Goal: Task Accomplishment & Management: Manage account settings

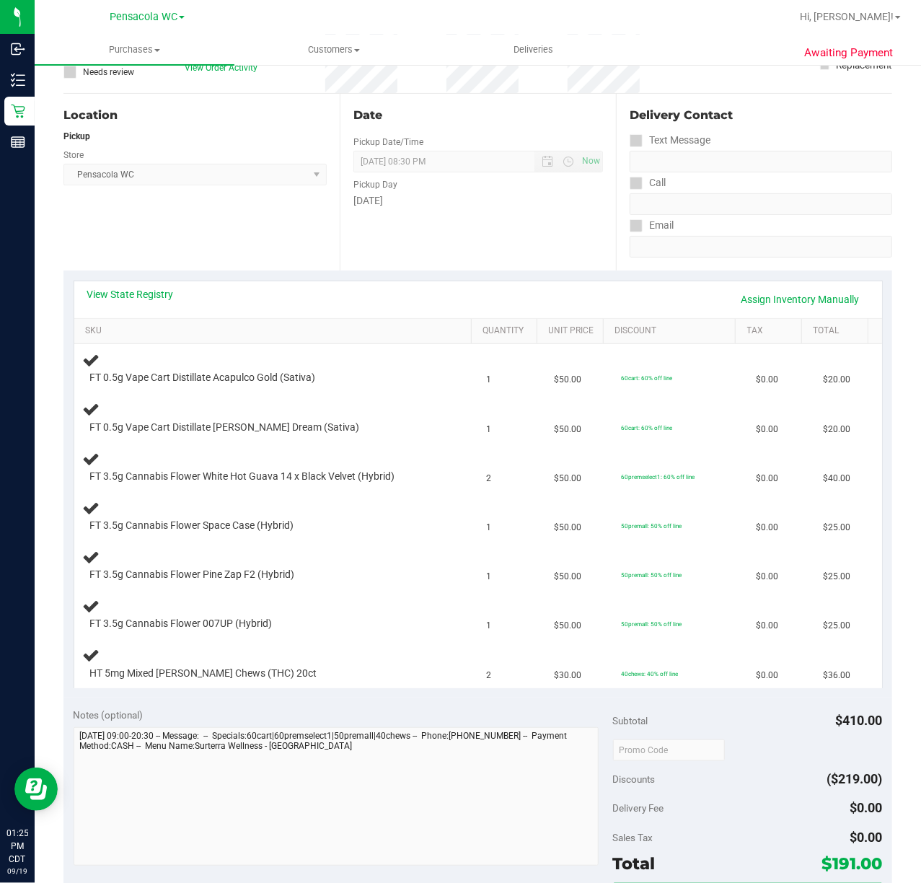
scroll to position [148, 0]
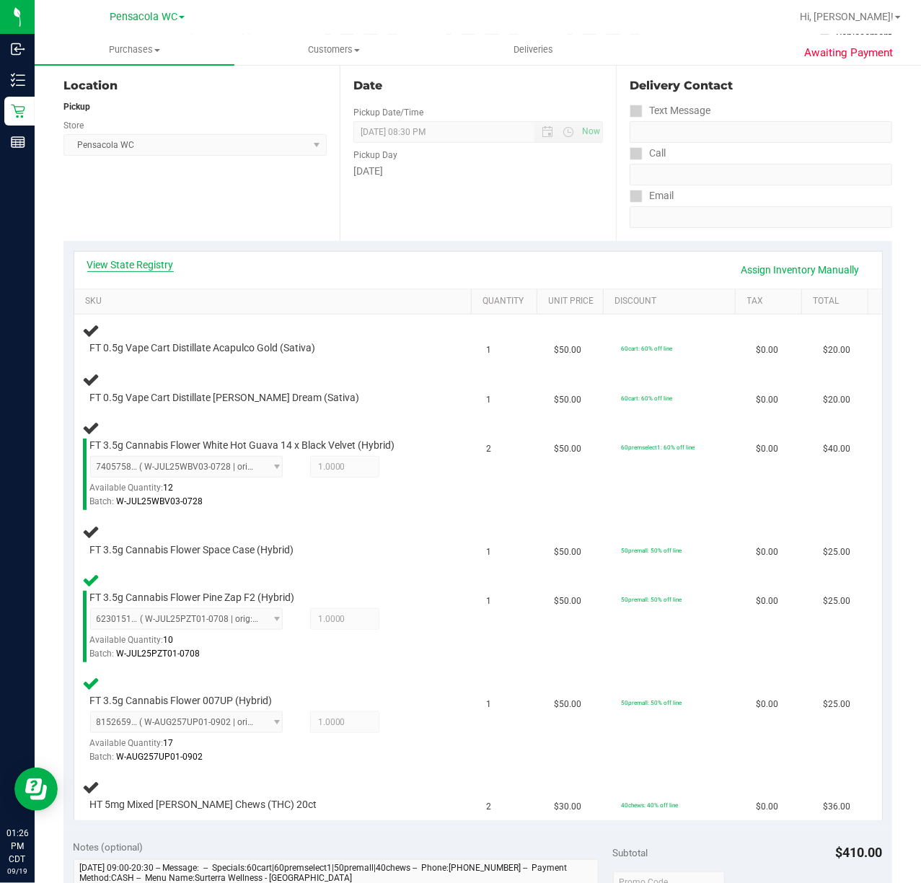
click at [148, 266] on link "View State Registry" at bounding box center [130, 264] width 87 height 14
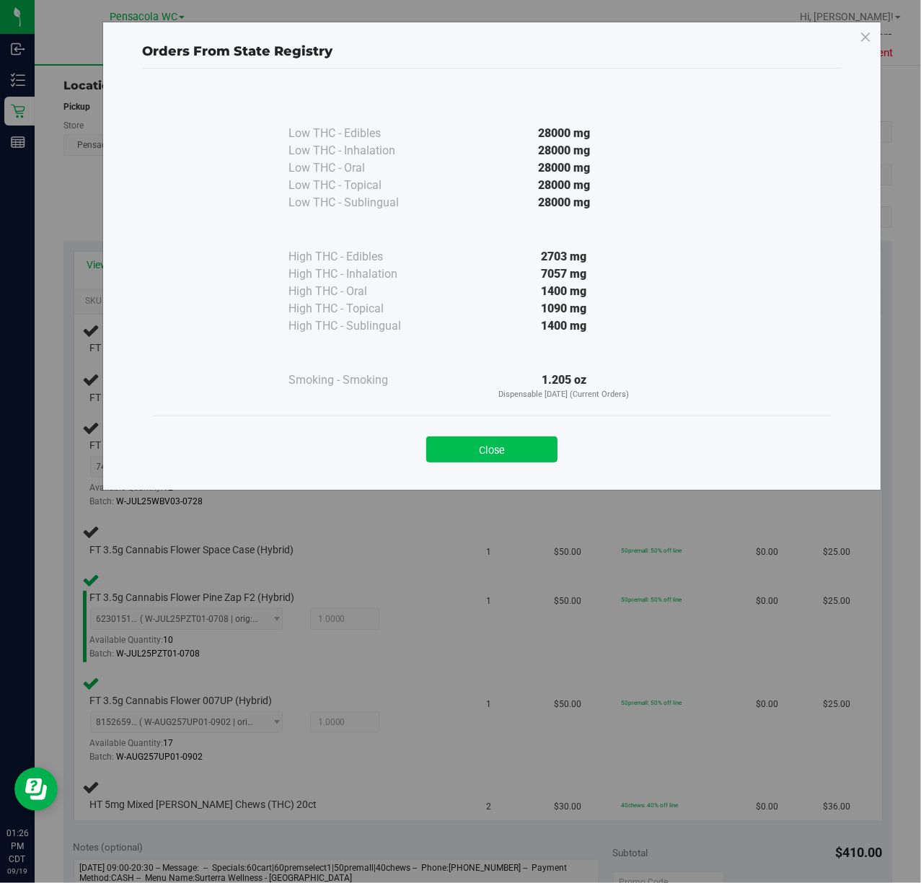
click at [485, 453] on button "Close" at bounding box center [491, 449] width 131 height 26
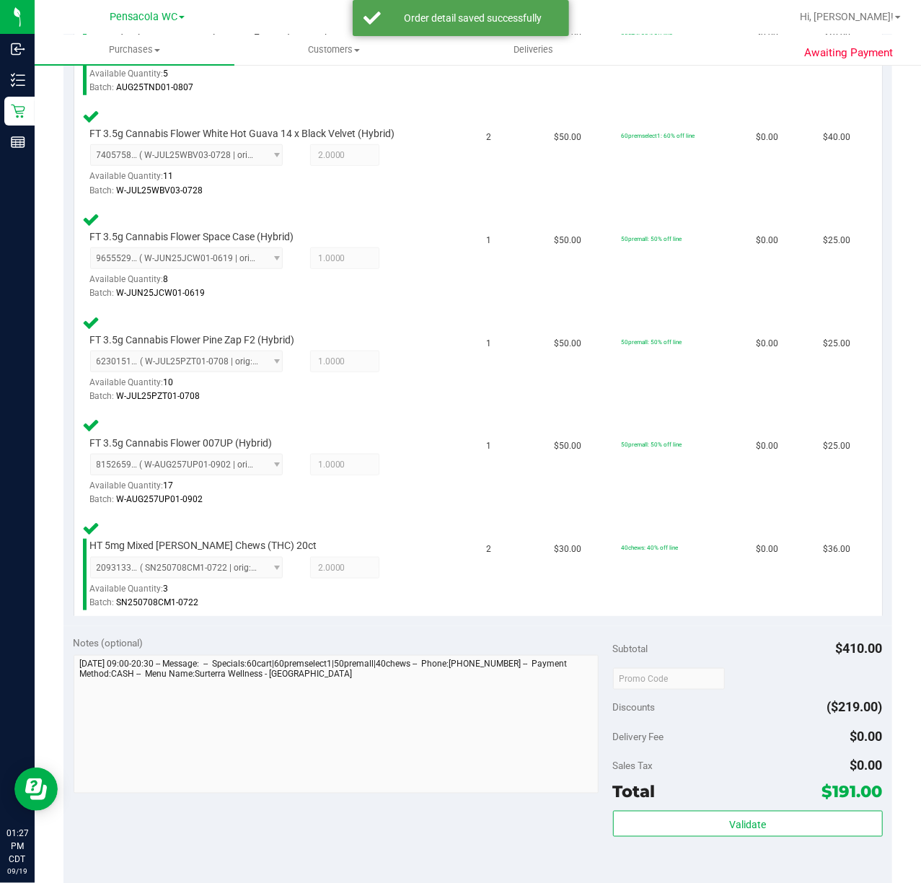
scroll to position [564, 0]
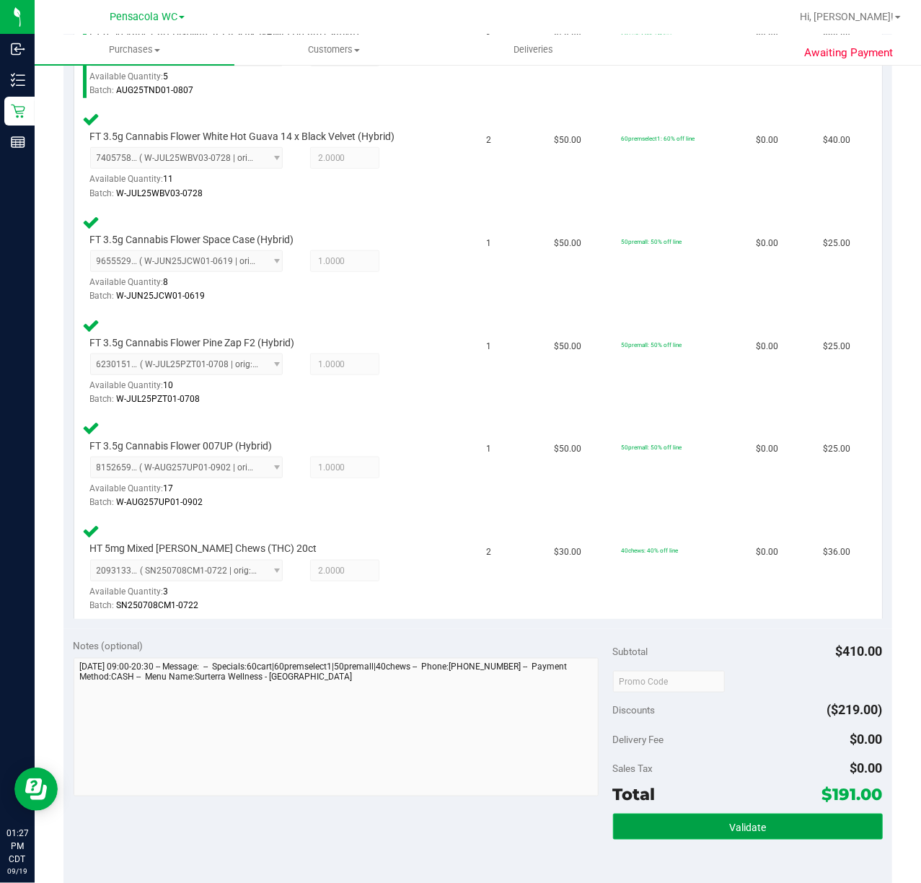
click at [734, 826] on span "Validate" at bounding box center [747, 827] width 37 height 12
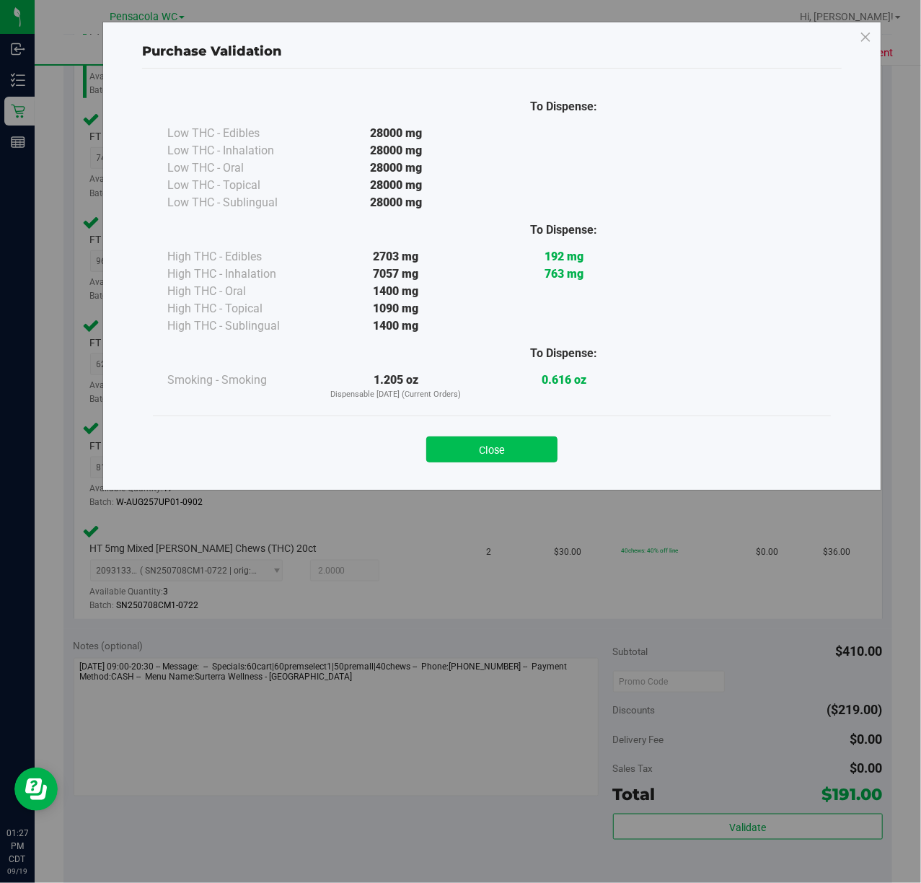
click at [485, 442] on button "Close" at bounding box center [491, 449] width 131 height 26
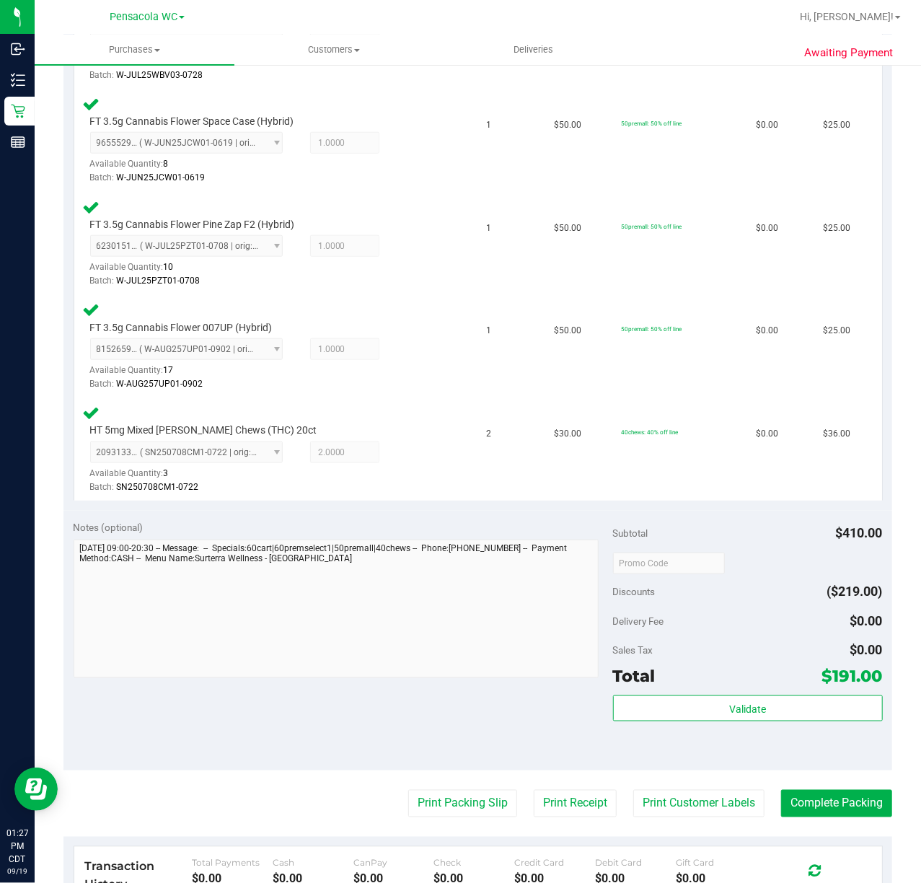
scroll to position [765, 0]
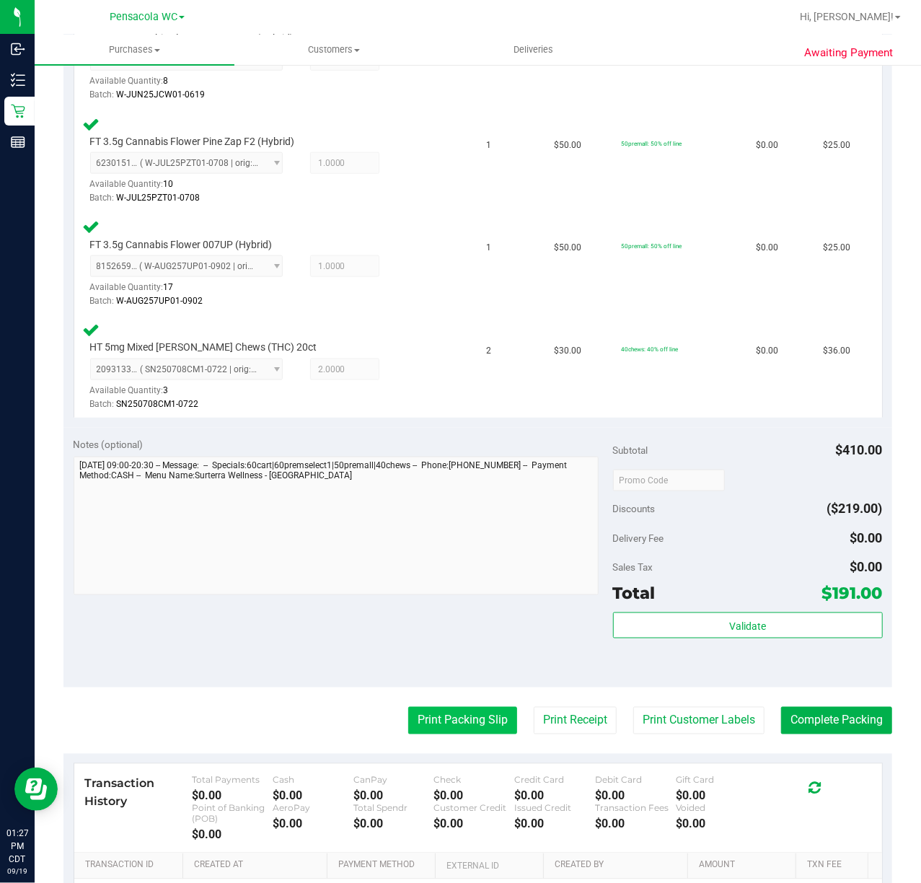
click at [443, 725] on button "Print Packing Slip" at bounding box center [462, 720] width 109 height 27
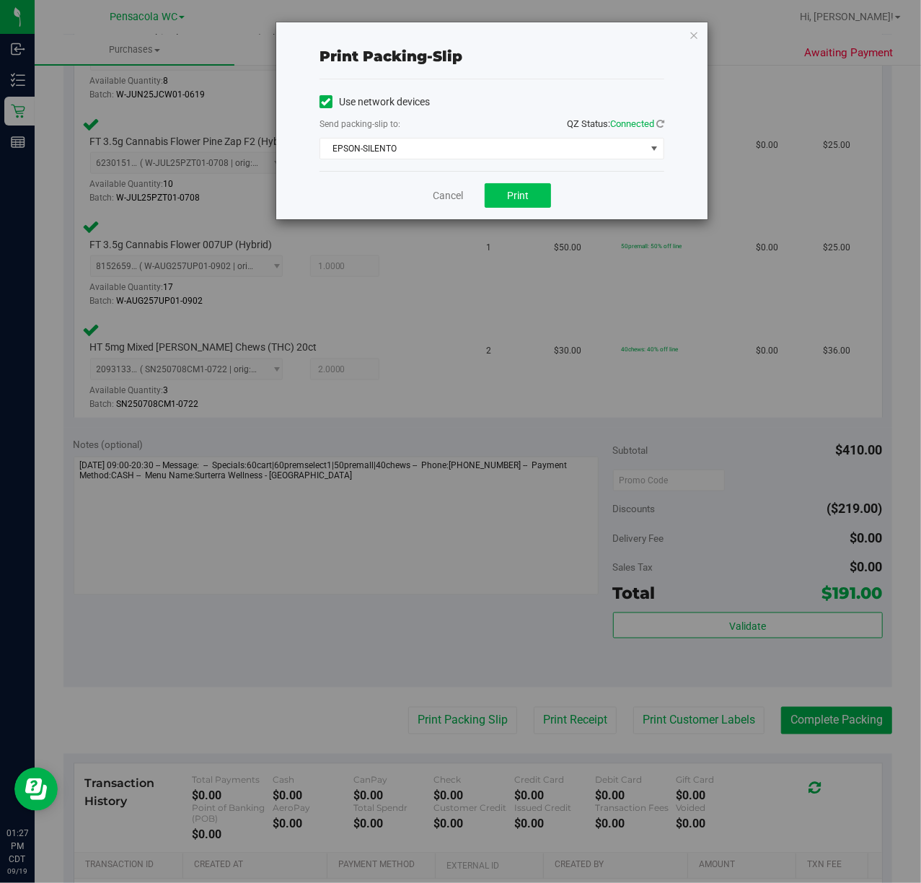
click at [517, 198] on span "Print" at bounding box center [518, 196] width 22 height 12
click at [689, 39] on icon "button" at bounding box center [694, 34] width 10 height 17
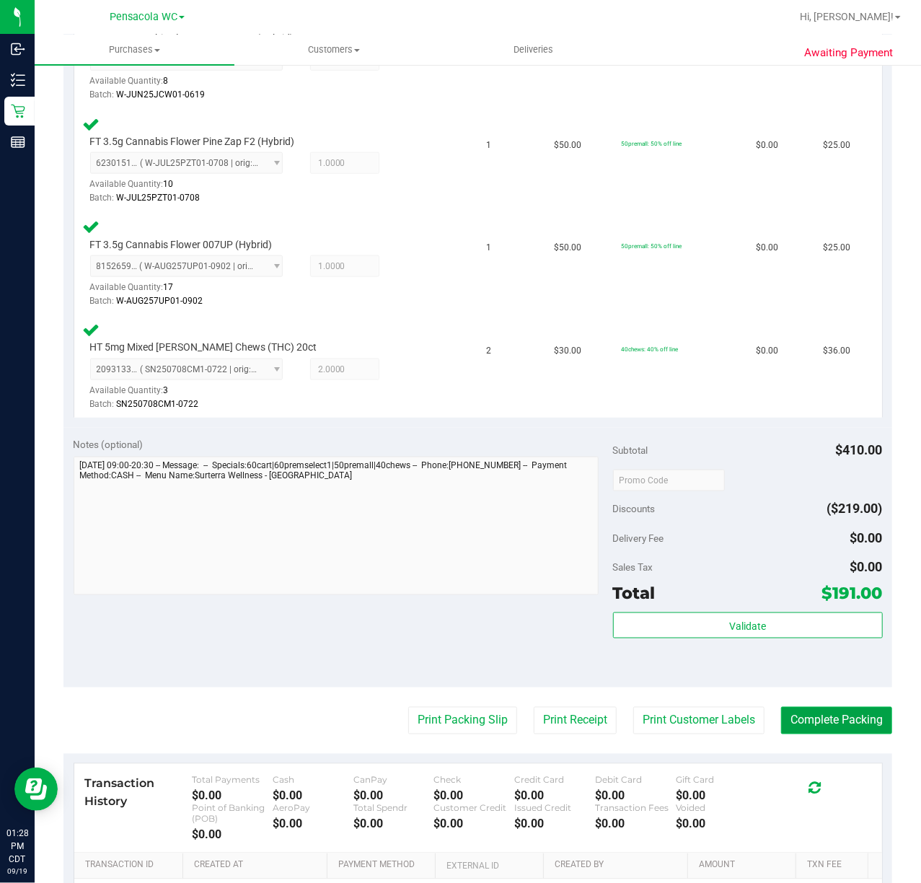
click at [852, 719] on button "Complete Packing" at bounding box center [836, 720] width 111 height 27
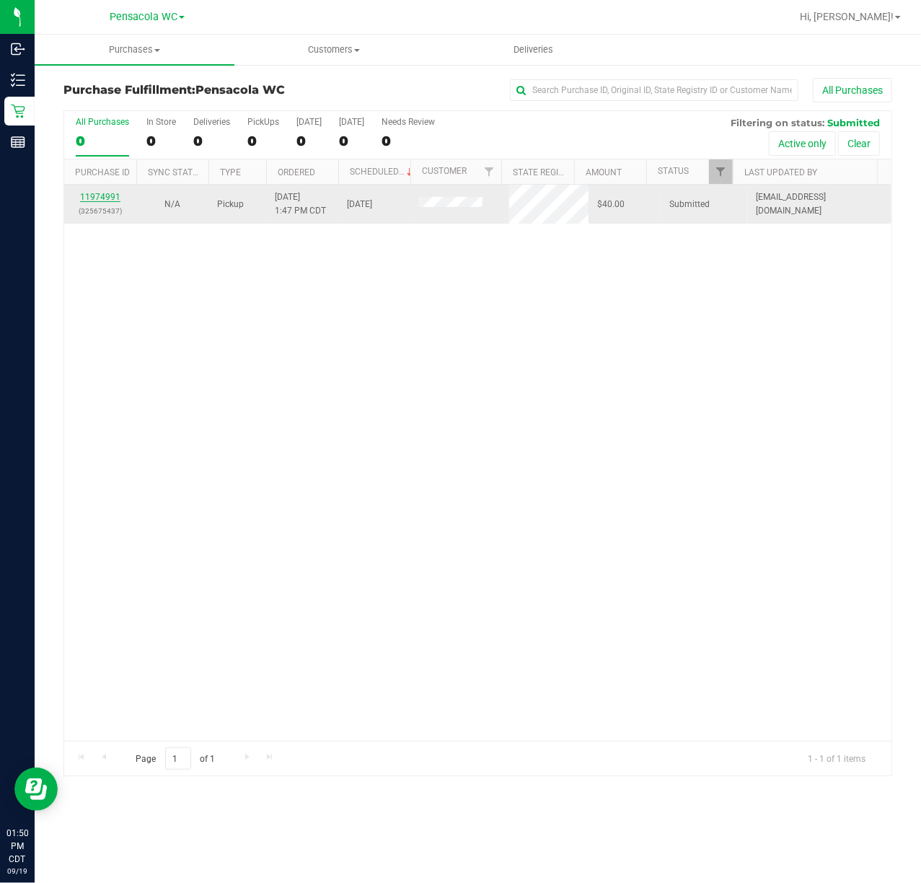
click at [96, 198] on link "11974991" at bounding box center [100, 197] width 40 height 10
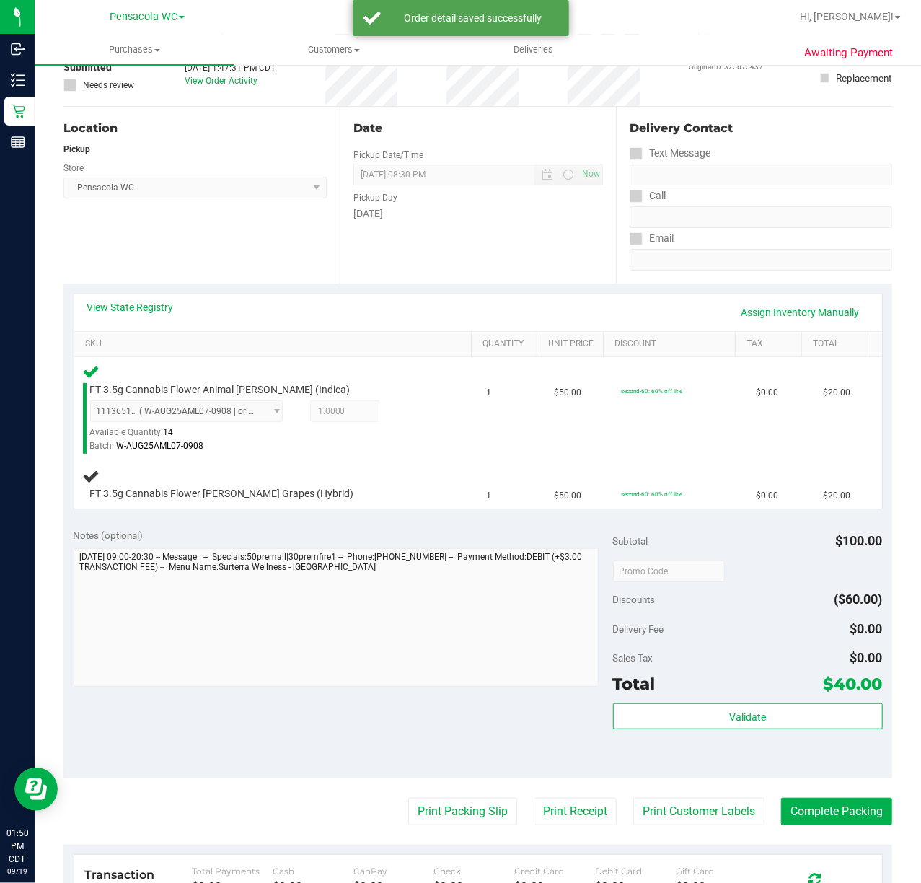
scroll to position [107, 0]
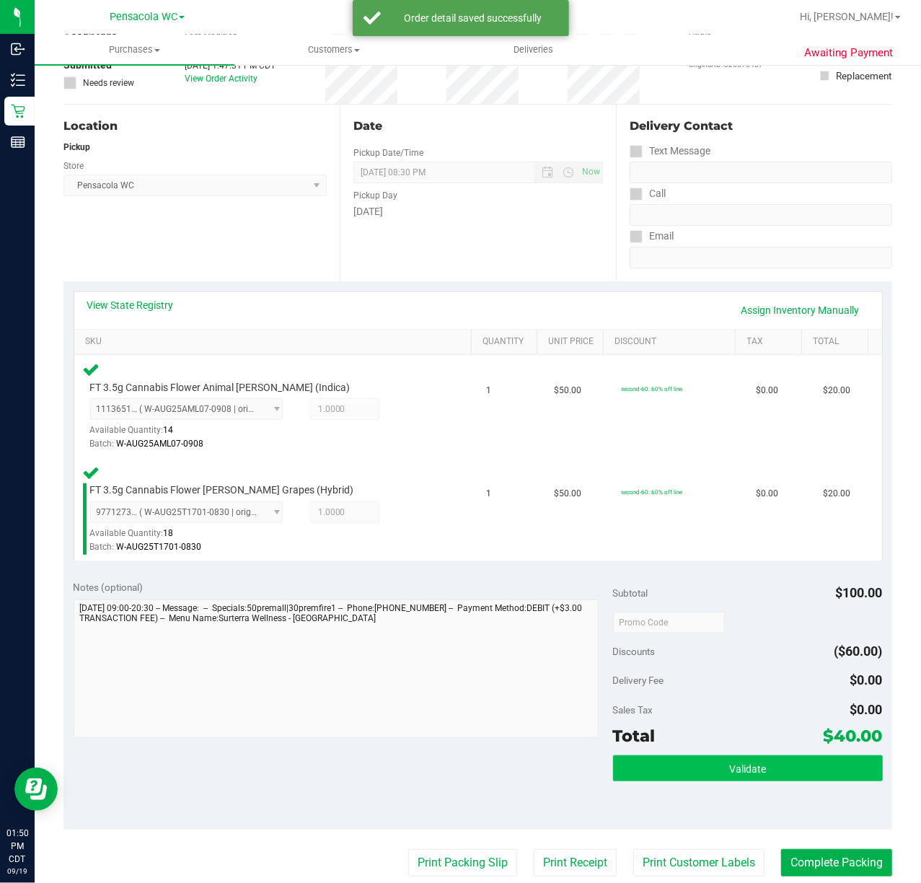
click at [776, 774] on button "Validate" at bounding box center [748, 768] width 270 height 26
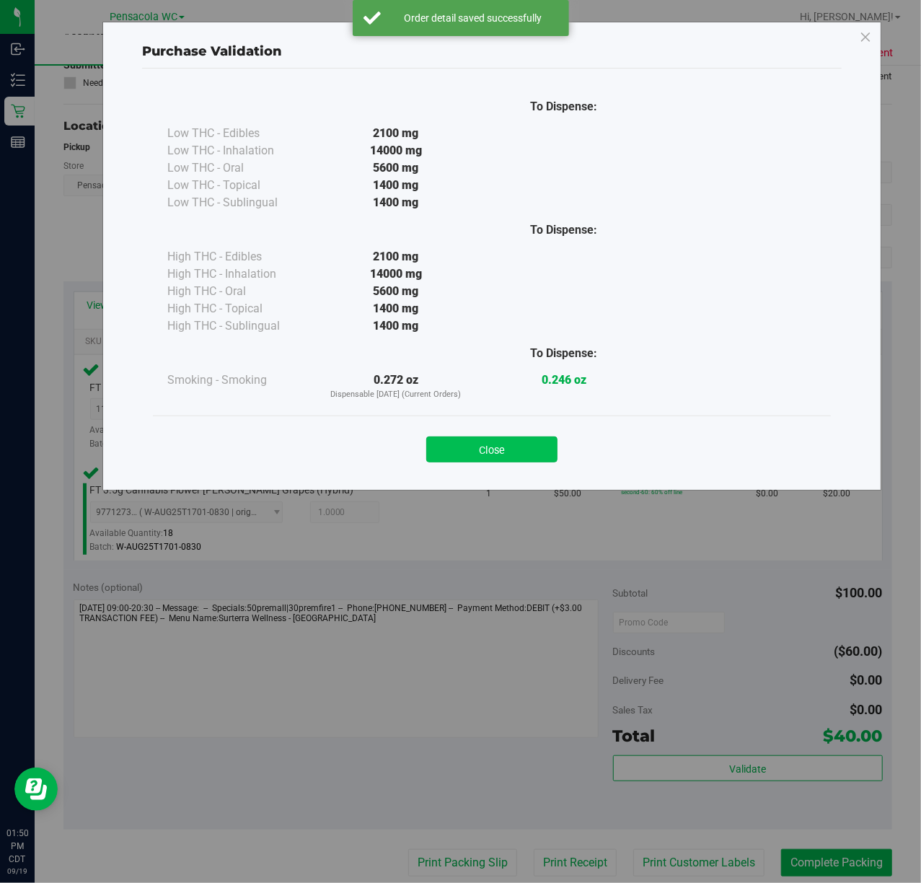
click at [525, 448] on button "Close" at bounding box center [491, 449] width 131 height 26
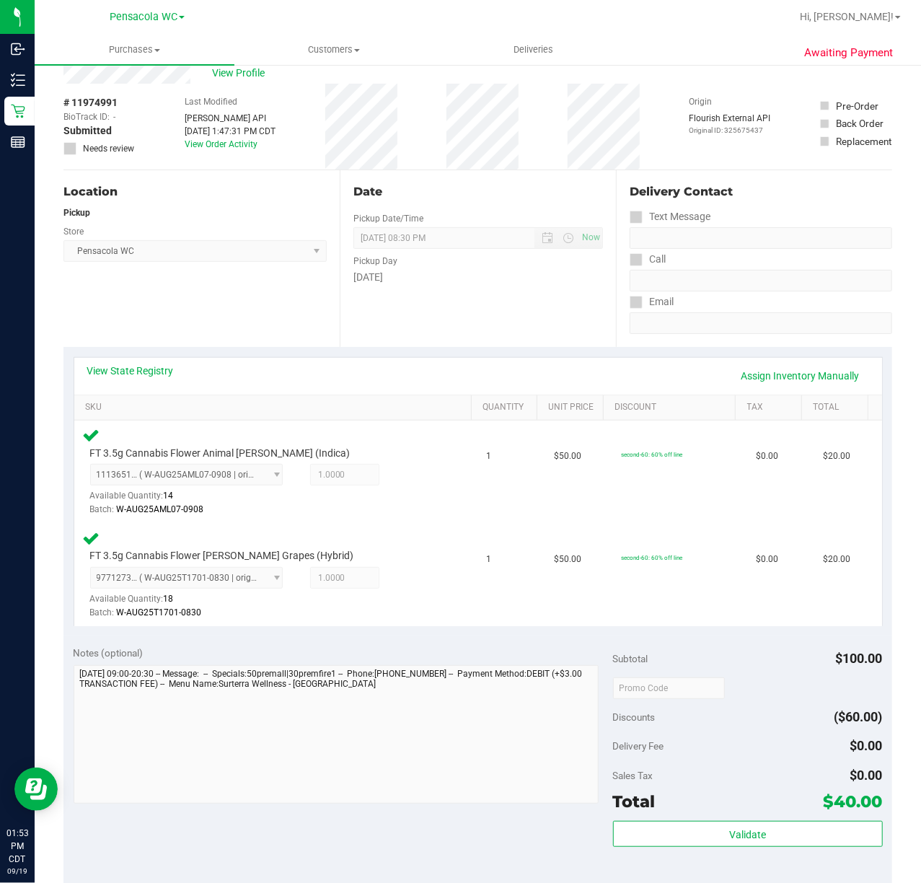
scroll to position [46, 0]
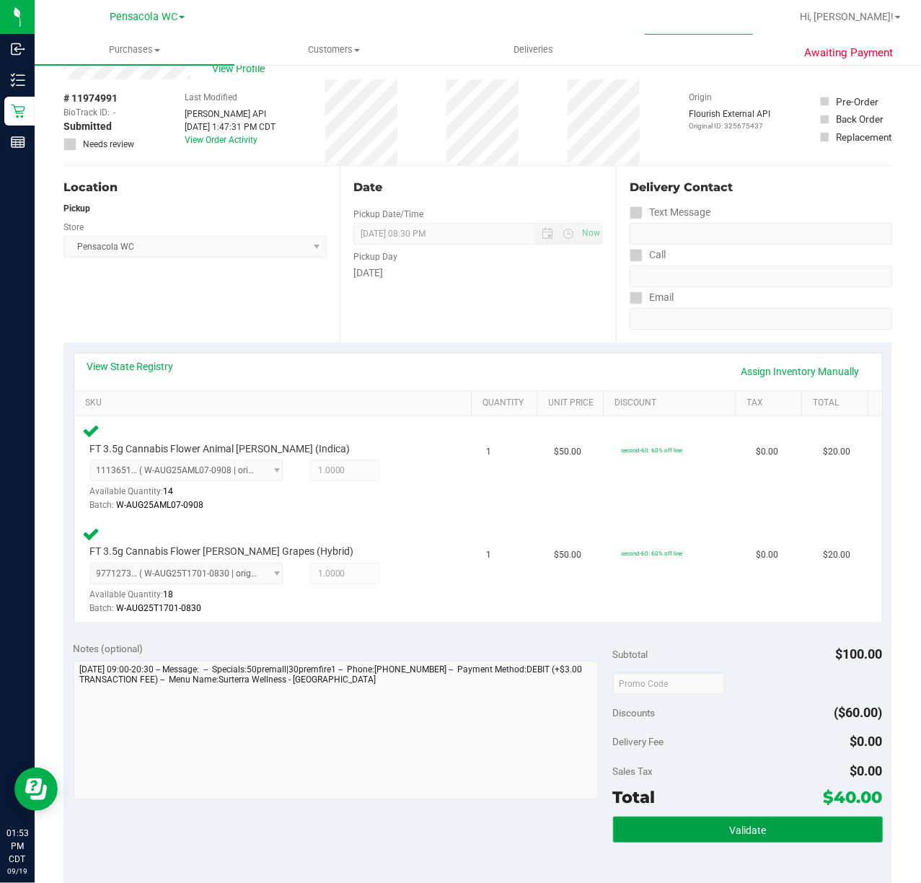
click at [728, 818] on button "Validate" at bounding box center [748, 829] width 270 height 26
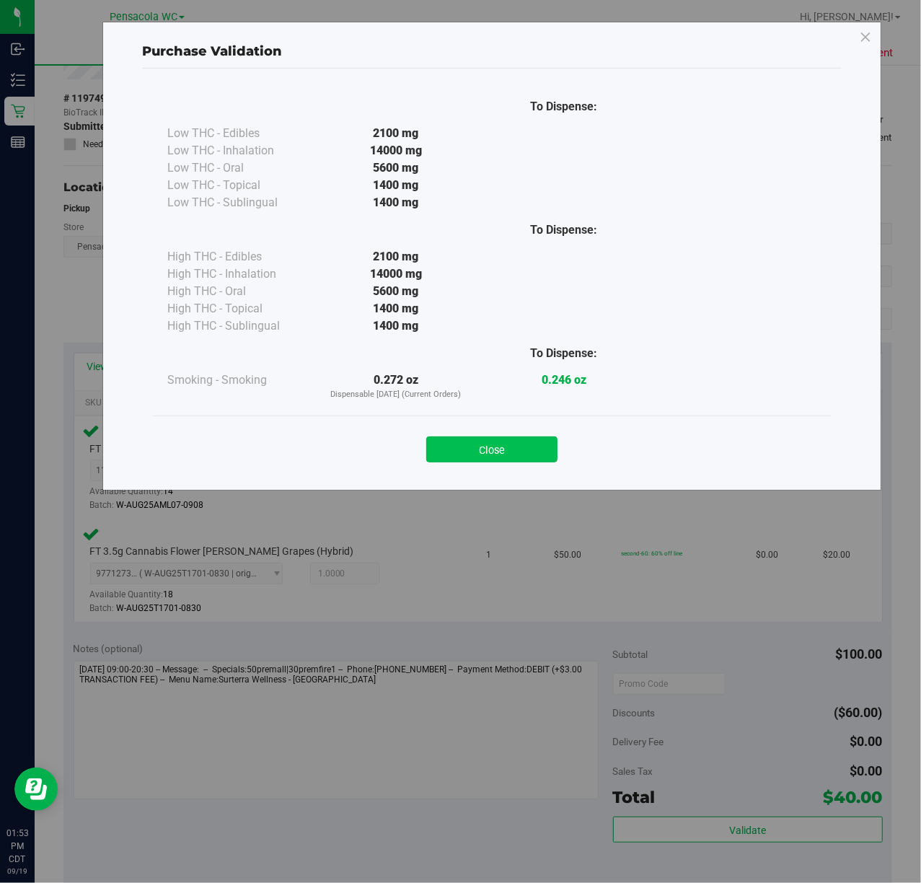
click at [487, 451] on button "Close" at bounding box center [491, 449] width 131 height 26
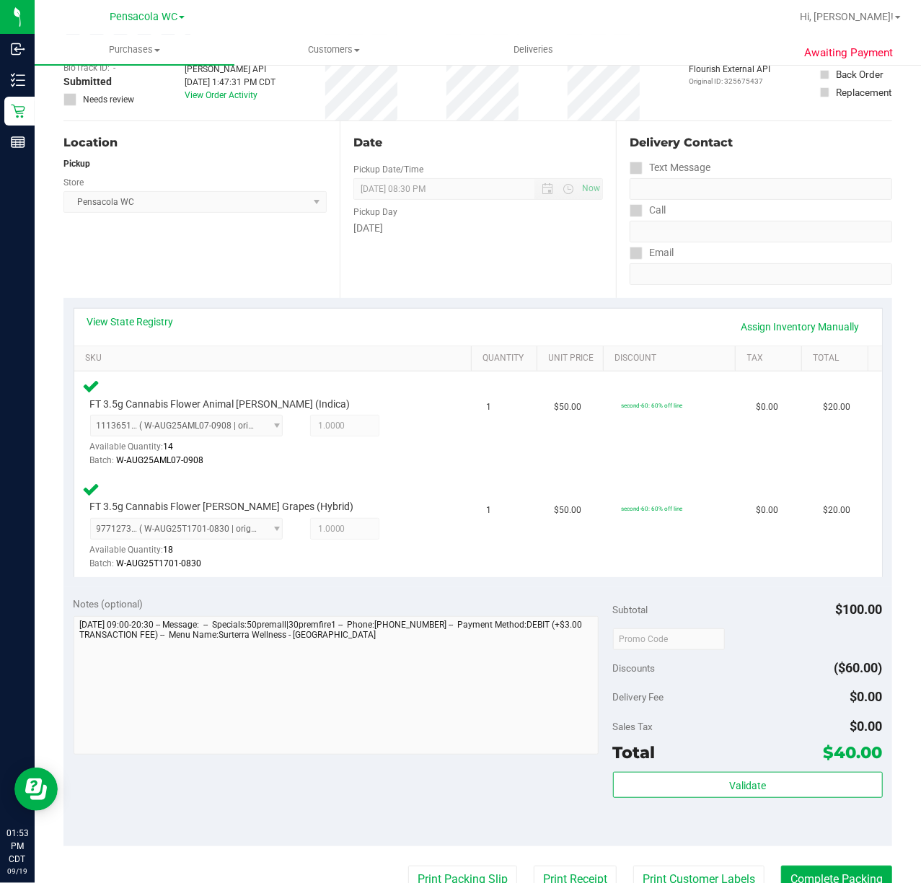
scroll to position [136, 0]
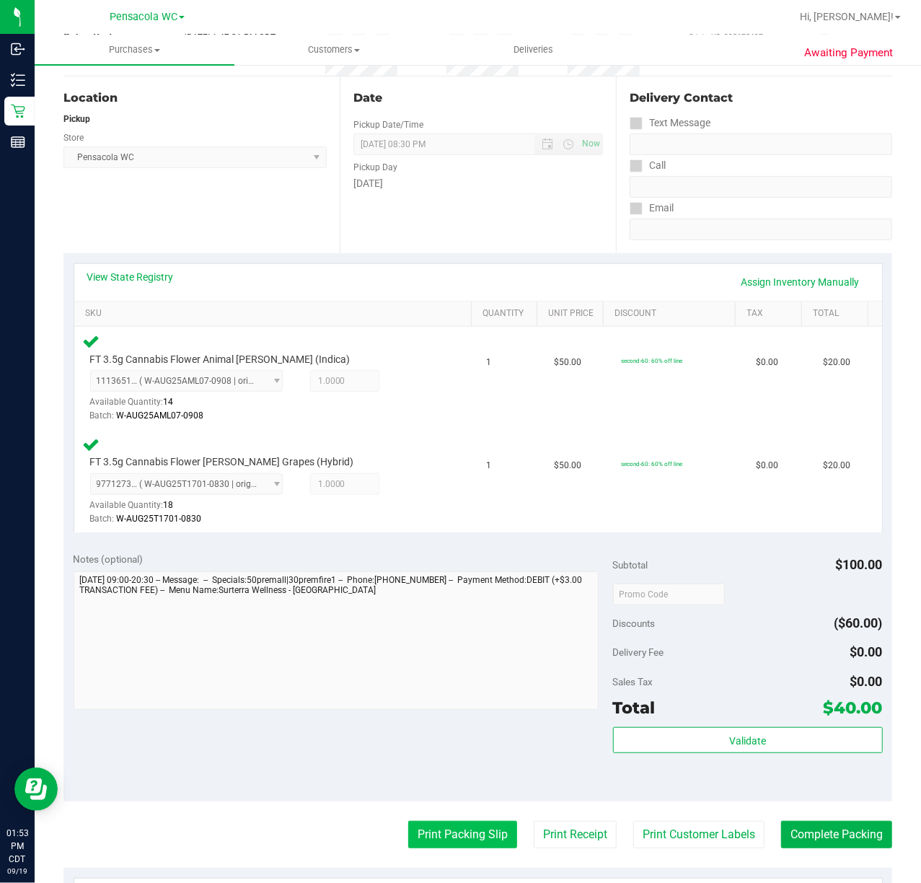
click at [462, 831] on button "Print Packing Slip" at bounding box center [462, 834] width 109 height 27
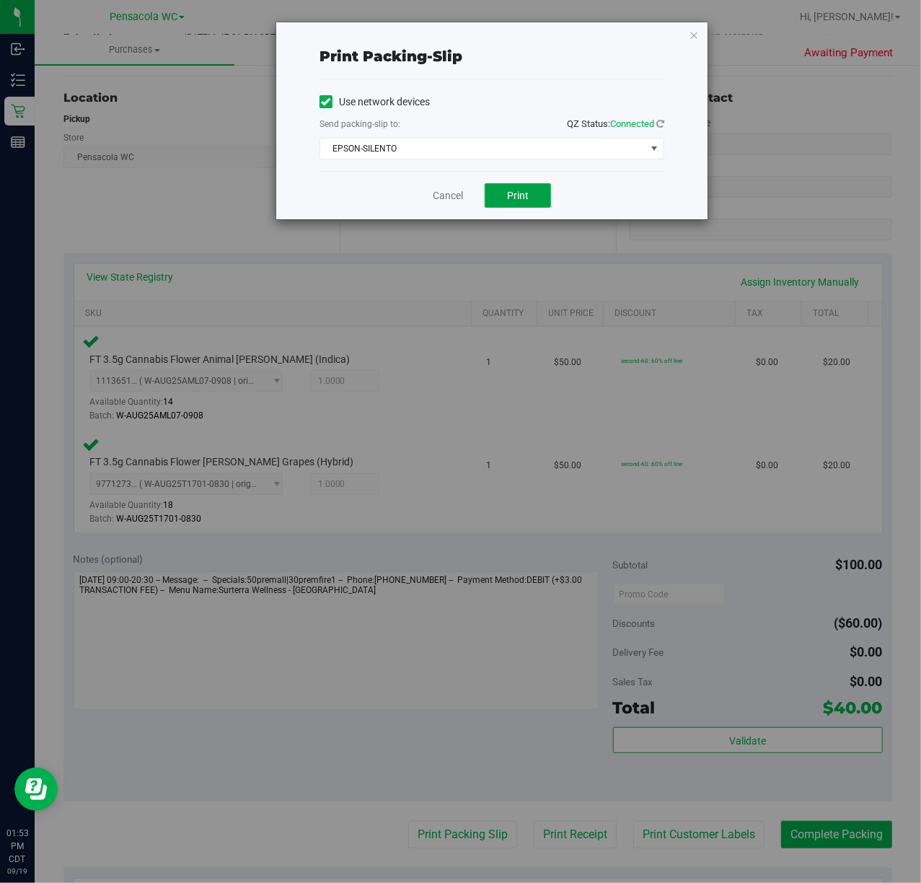
click at [513, 194] on span "Print" at bounding box center [518, 196] width 22 height 12
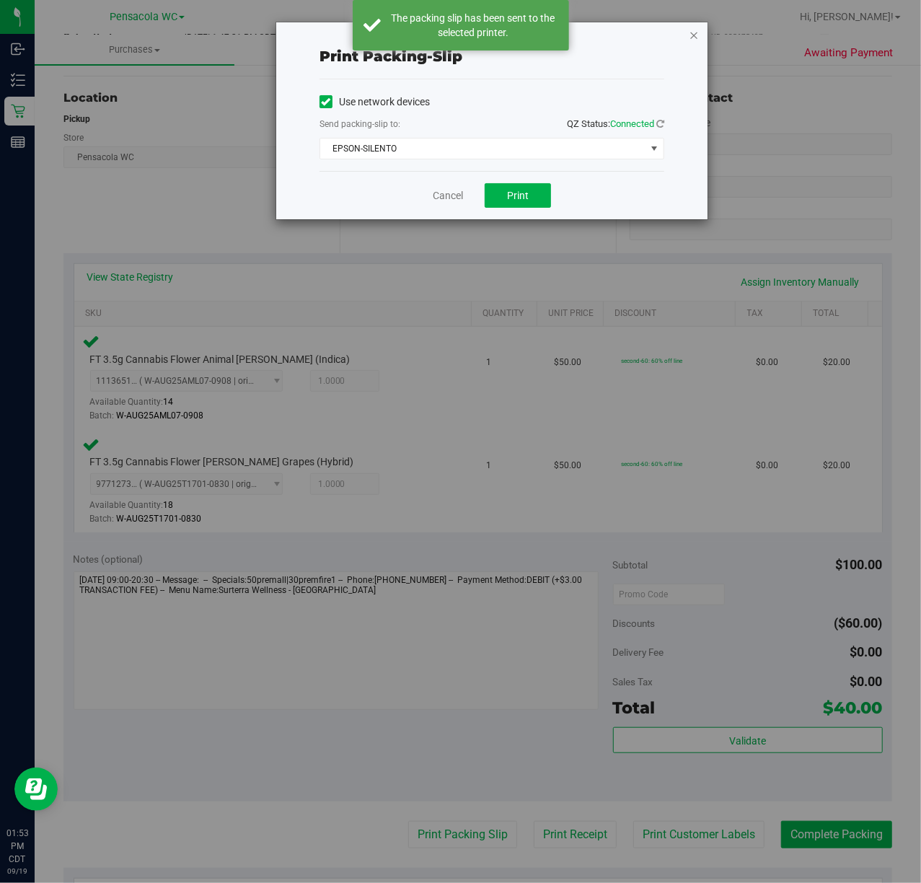
click at [691, 38] on icon "button" at bounding box center [694, 34] width 10 height 17
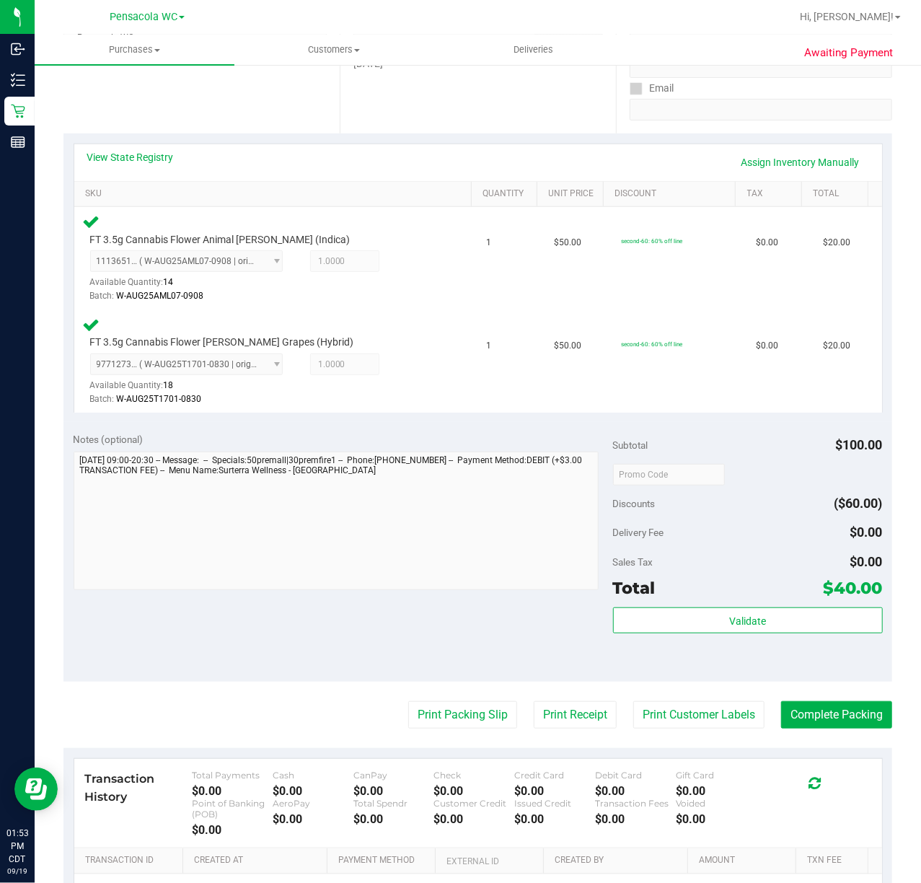
scroll to position [286, 0]
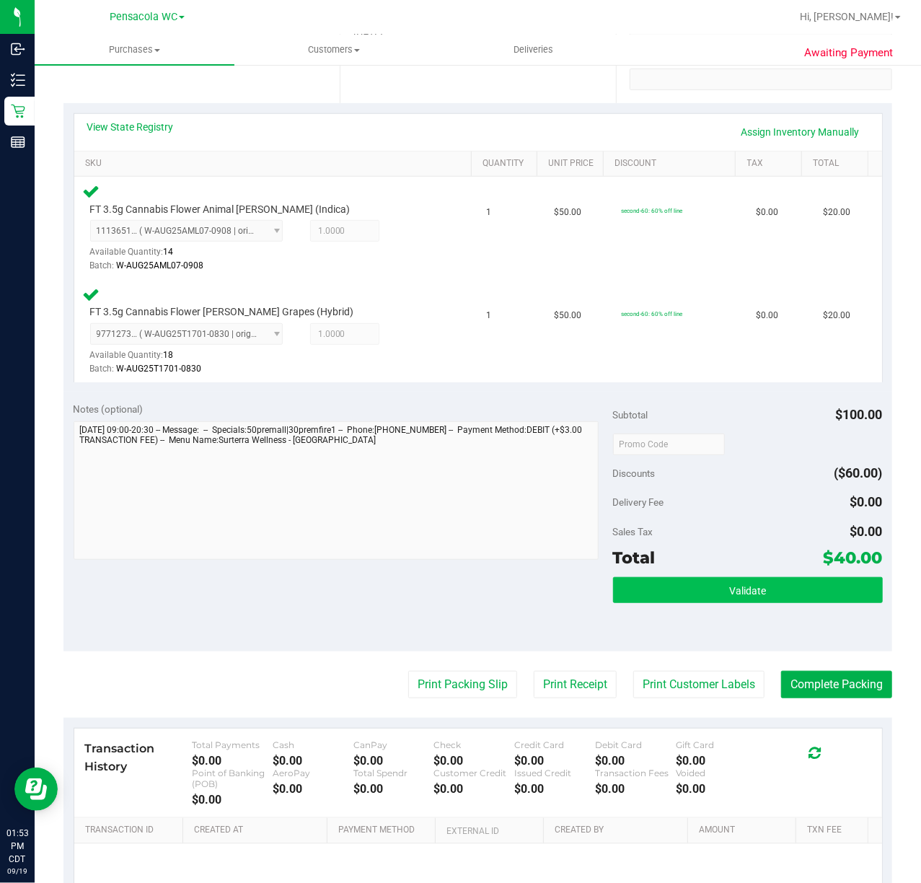
click at [709, 597] on button "Validate" at bounding box center [748, 590] width 270 height 26
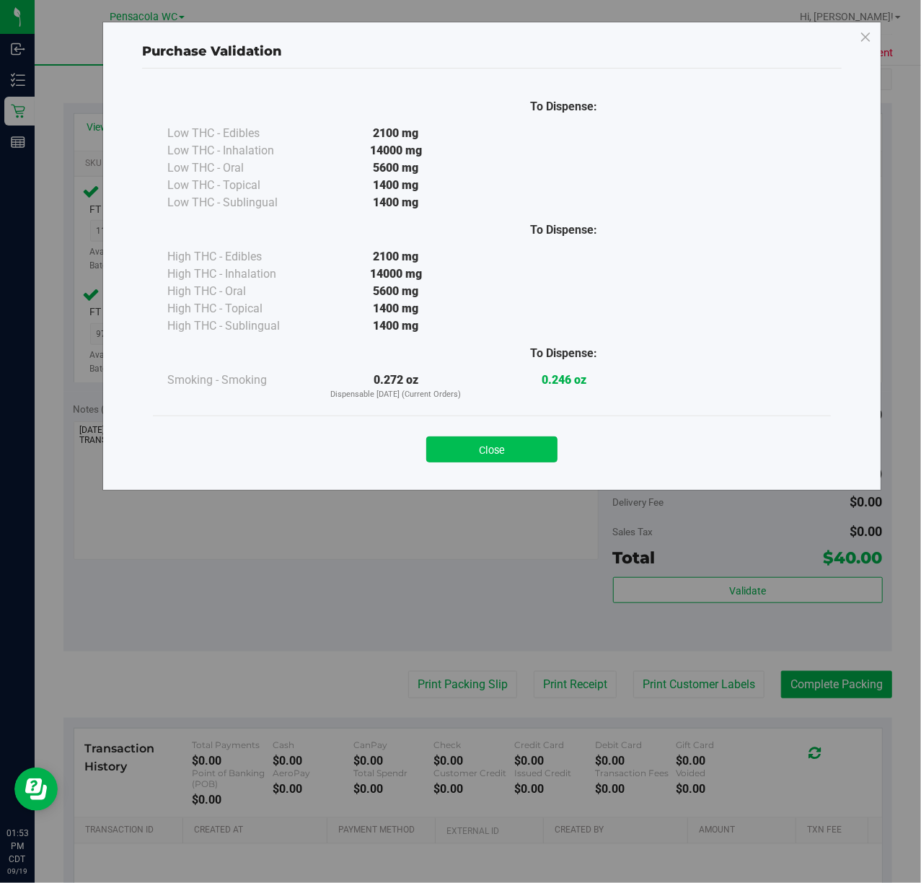
click at [512, 459] on button "Close" at bounding box center [491, 449] width 131 height 26
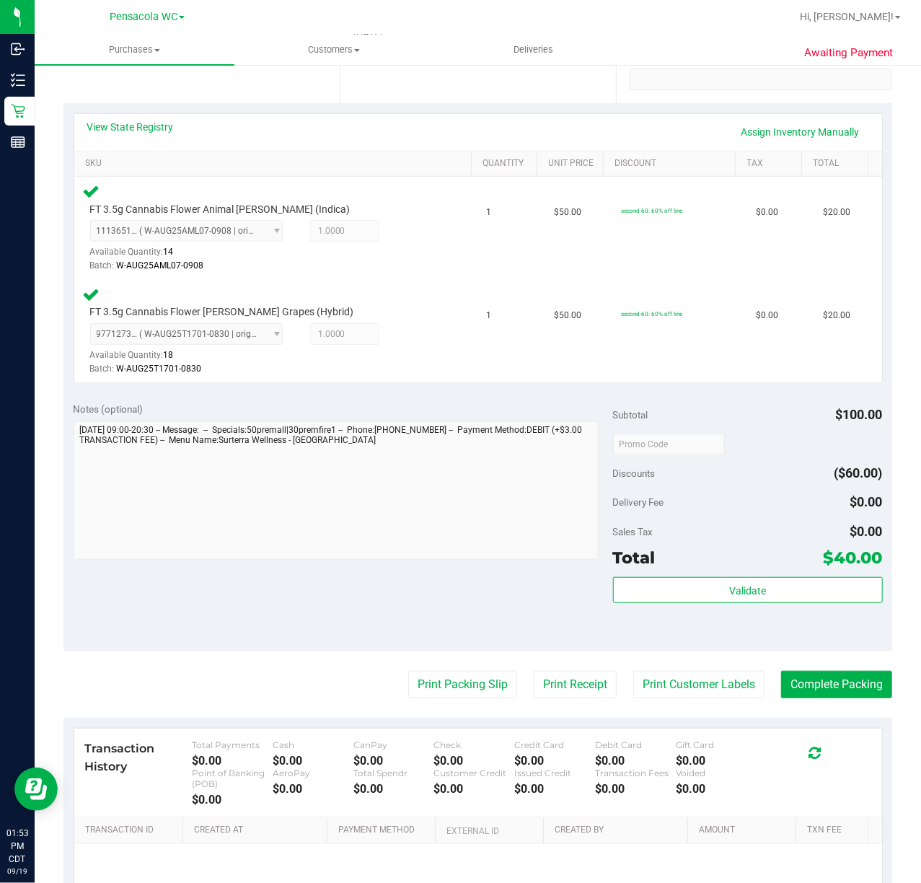
scroll to position [306, 0]
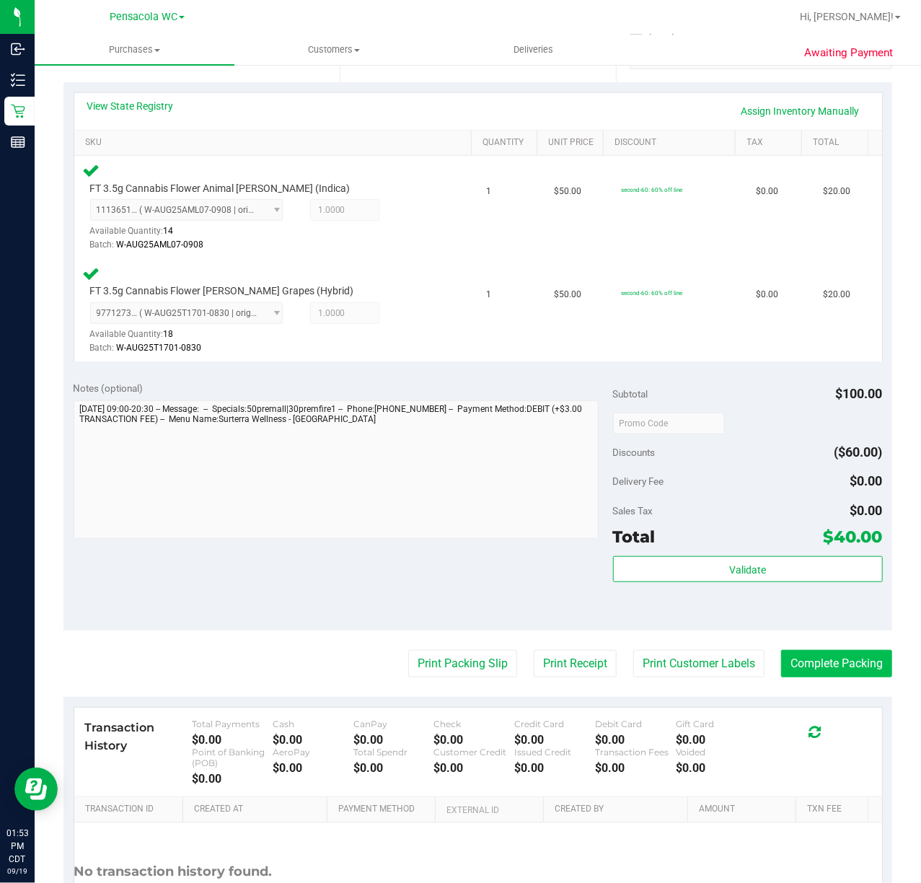
click at [842, 669] on button "Complete Packing" at bounding box center [836, 663] width 111 height 27
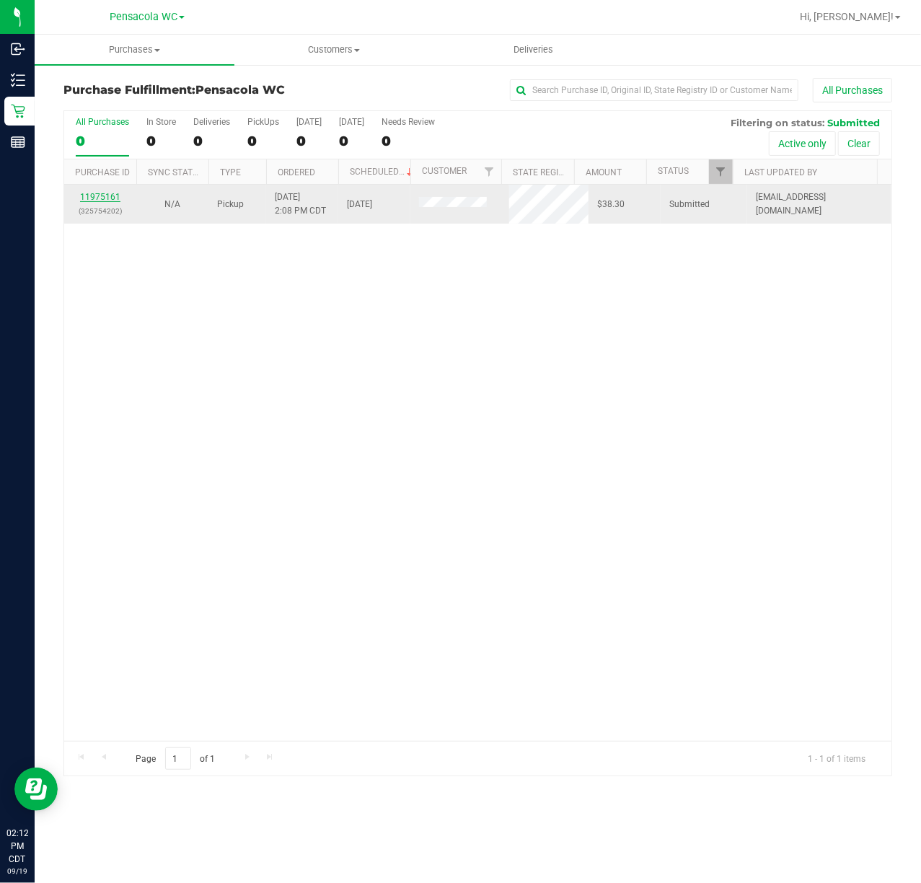
click at [99, 192] on link "11975161" at bounding box center [100, 197] width 40 height 10
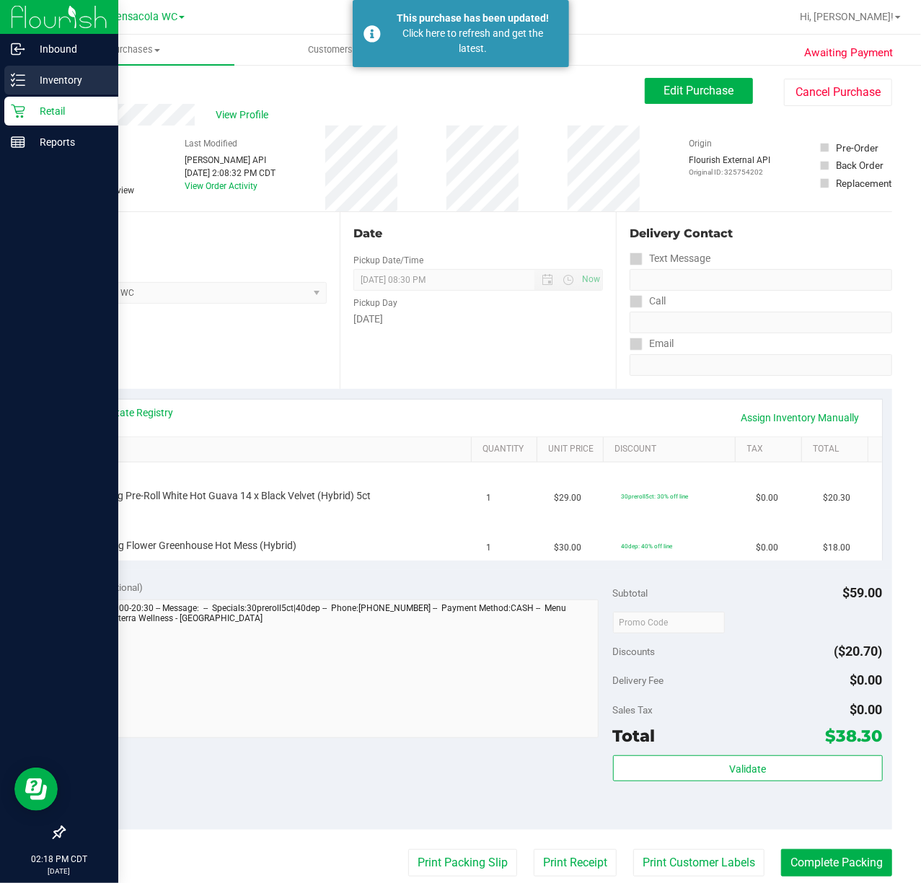
click at [12, 84] on icon at bounding box center [18, 80] width 14 height 14
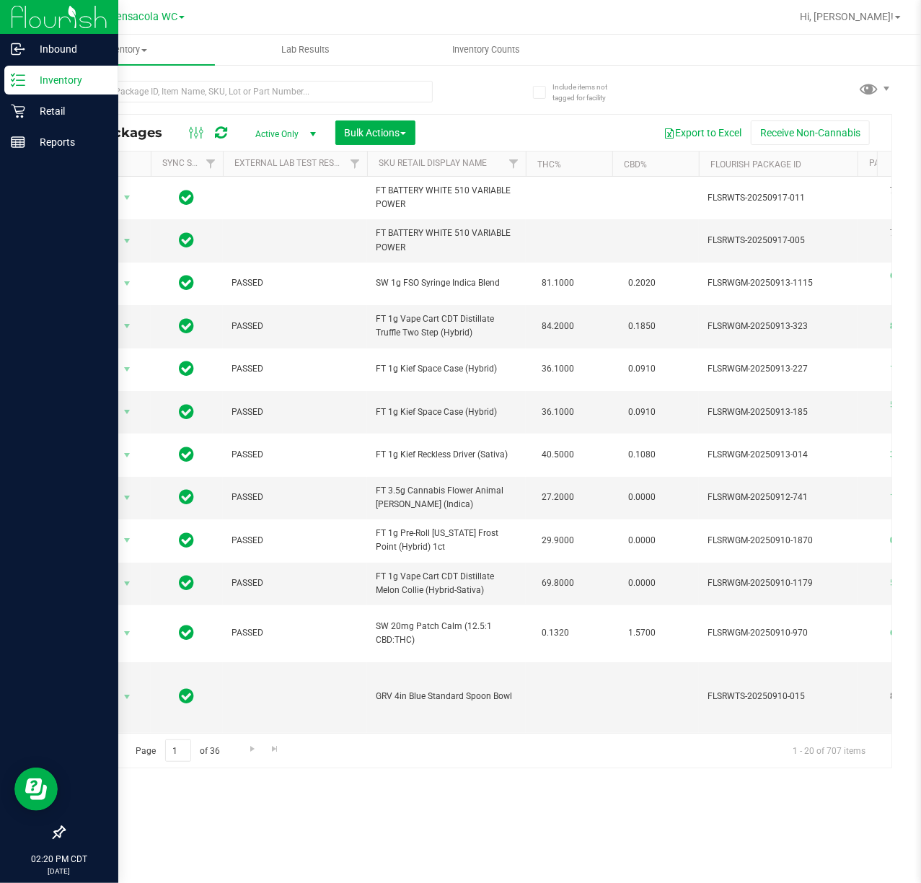
click at [349, 822] on div "Inventory All packages All inventory Waste log Create inventory Lab Results Inv…" at bounding box center [478, 459] width 886 height 848
click at [30, 124] on div "Retail" at bounding box center [61, 111] width 114 height 29
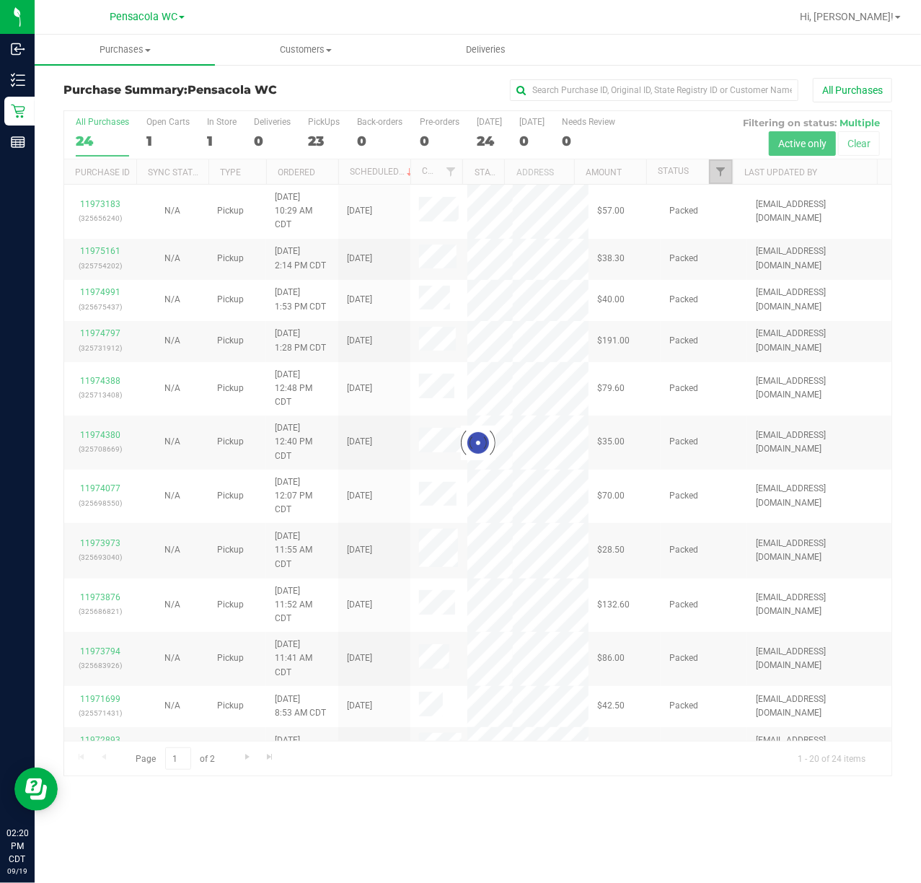
click at [725, 167] on span "Filter" at bounding box center [721, 172] width 12 height 12
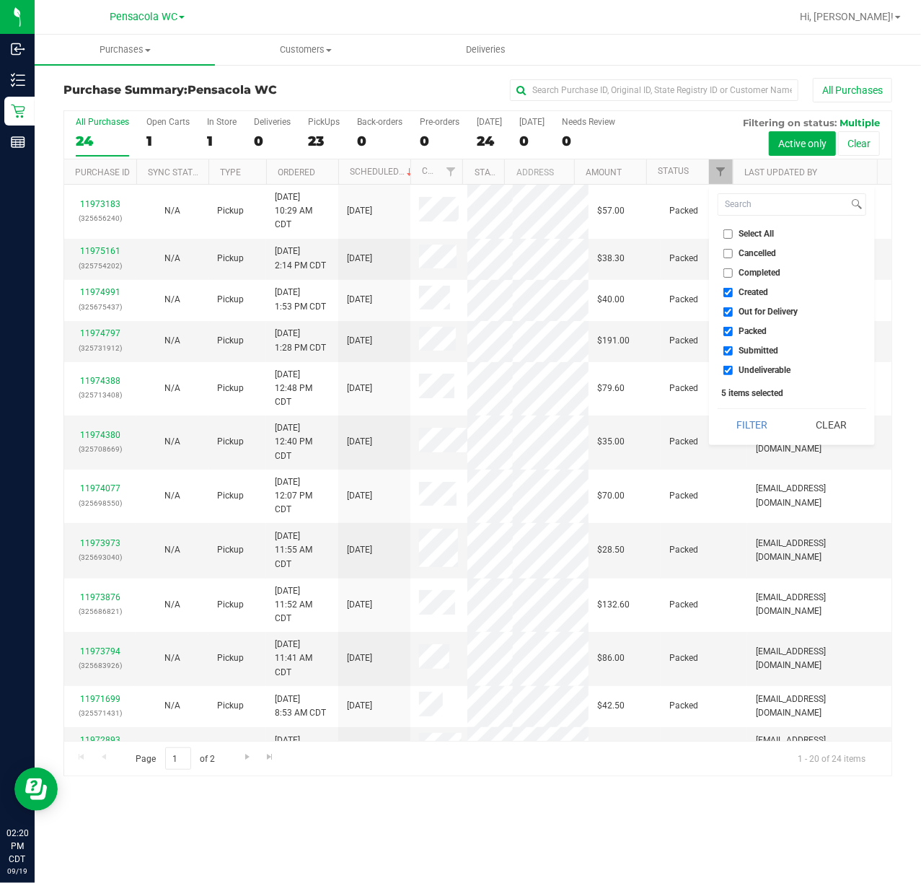
click at [760, 234] on span "Select All" at bounding box center [756, 233] width 35 height 9
click at [733, 234] on input "Select All" at bounding box center [727, 233] width 9 height 9
checkbox input "true"
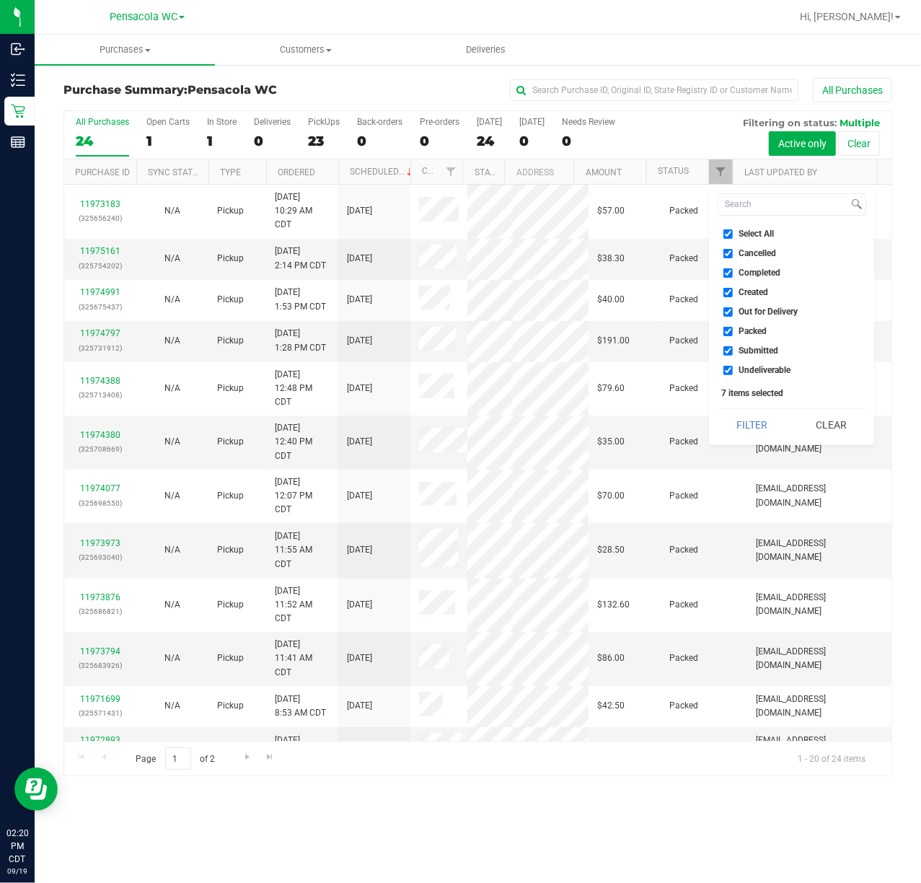
click at [759, 234] on span "Select All" at bounding box center [756, 233] width 35 height 9
click at [733, 234] on input "Select All" at bounding box center [727, 233] width 9 height 9
checkbox input "false"
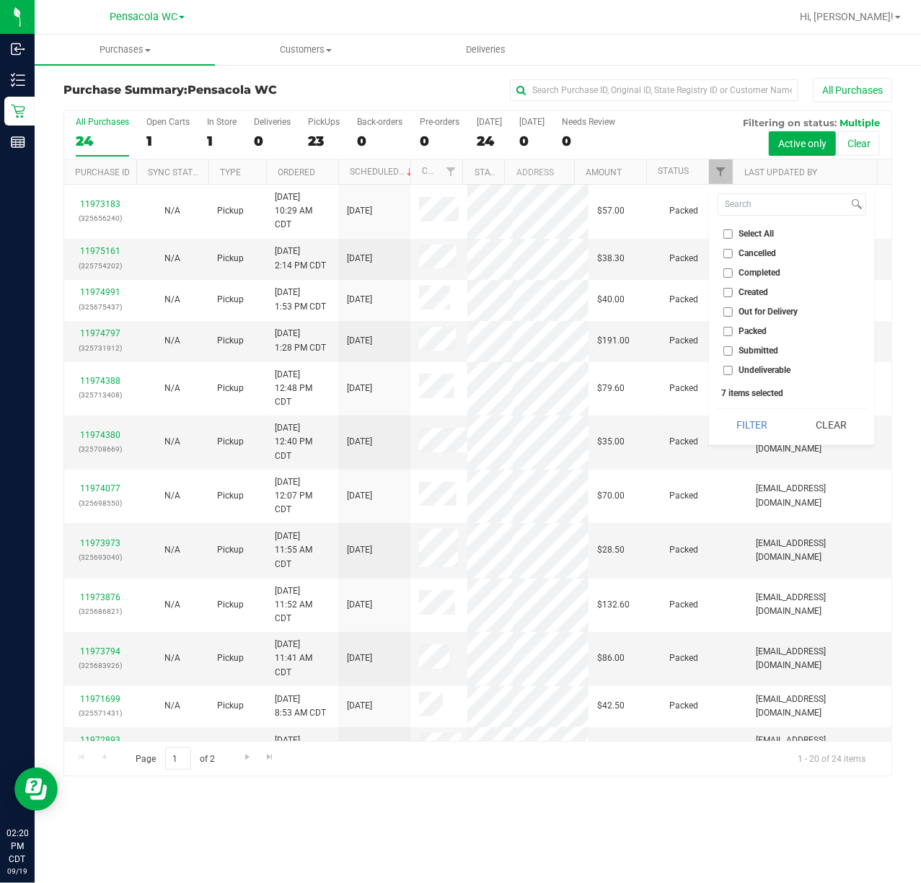
checkbox input "false"
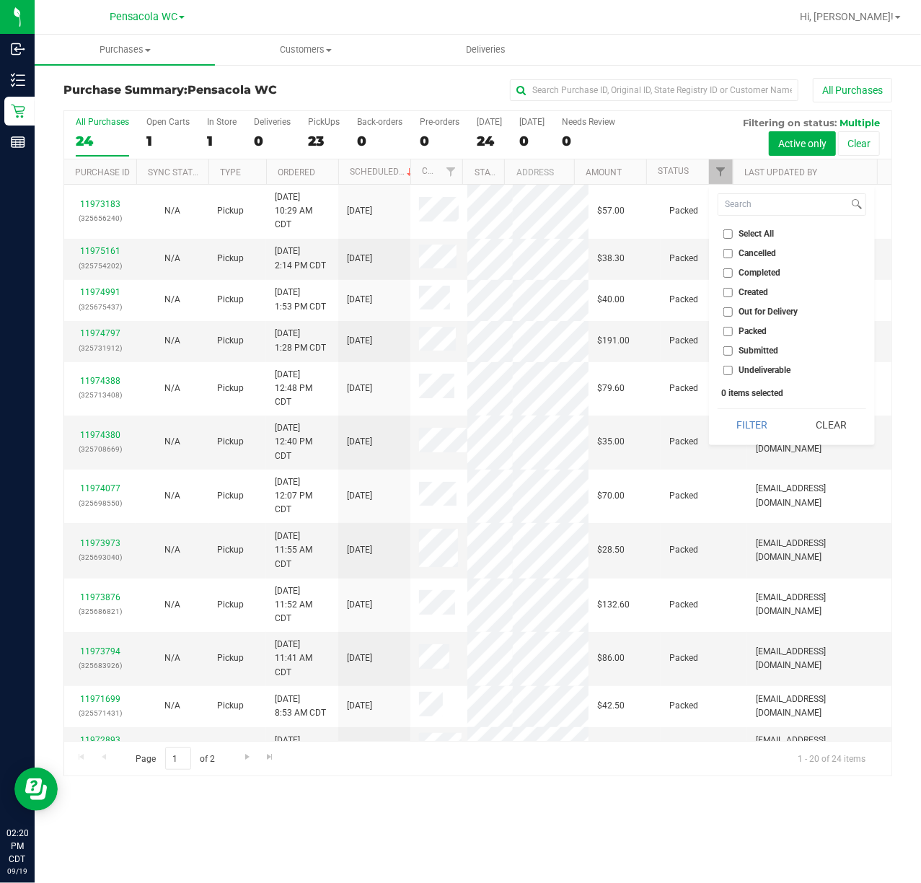
click at [763, 353] on span "Submitted" at bounding box center [759, 350] width 40 height 9
click at [733, 353] on input "Submitted" at bounding box center [727, 350] width 9 height 9
checkbox input "true"
click at [757, 442] on div "Select All Cancelled Completed Created Out for Delivery Packed Submitted Undeli…" at bounding box center [792, 315] width 166 height 260
click at [757, 423] on button "Filter" at bounding box center [751, 425] width 69 height 32
